Goal: Information Seeking & Learning: Learn about a topic

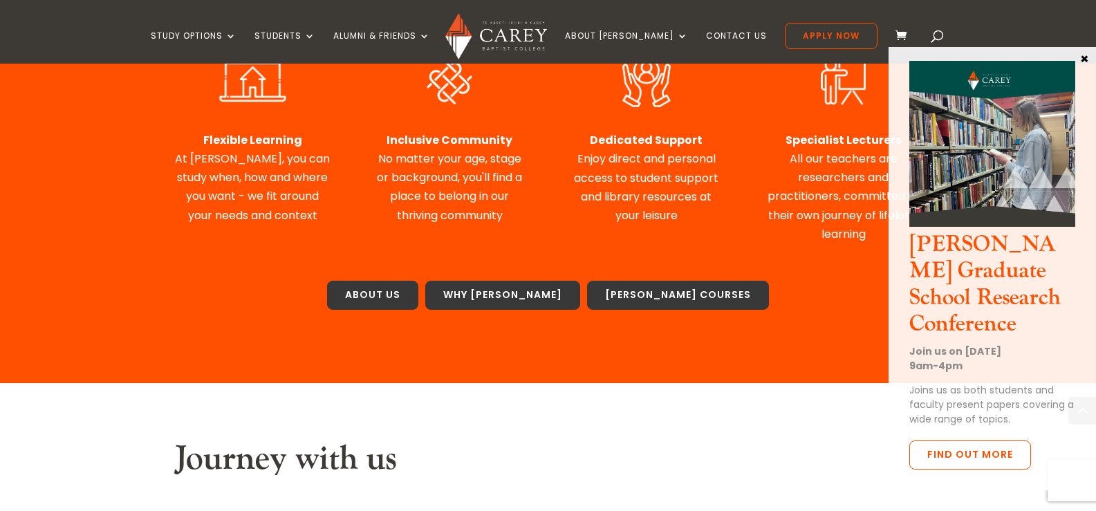
scroll to position [761, 0]
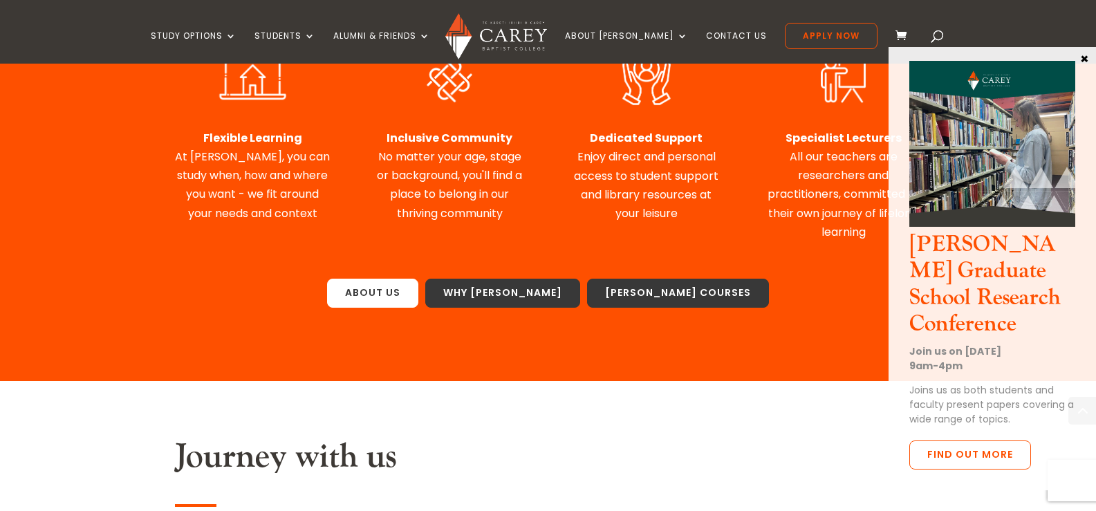
click at [414, 279] on link "About Us" at bounding box center [372, 293] width 91 height 29
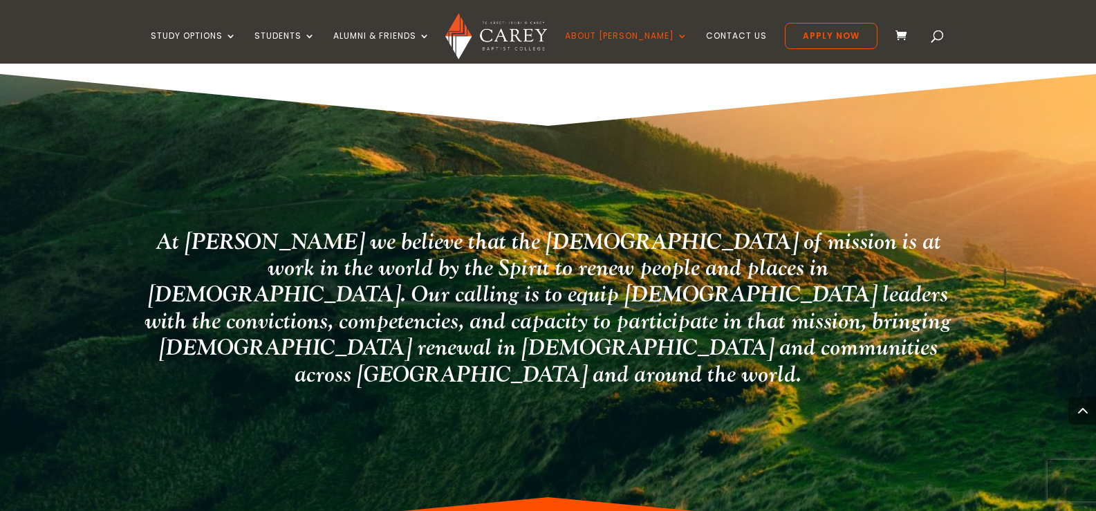
scroll to position [3823, 0]
